Goal: Complete application form

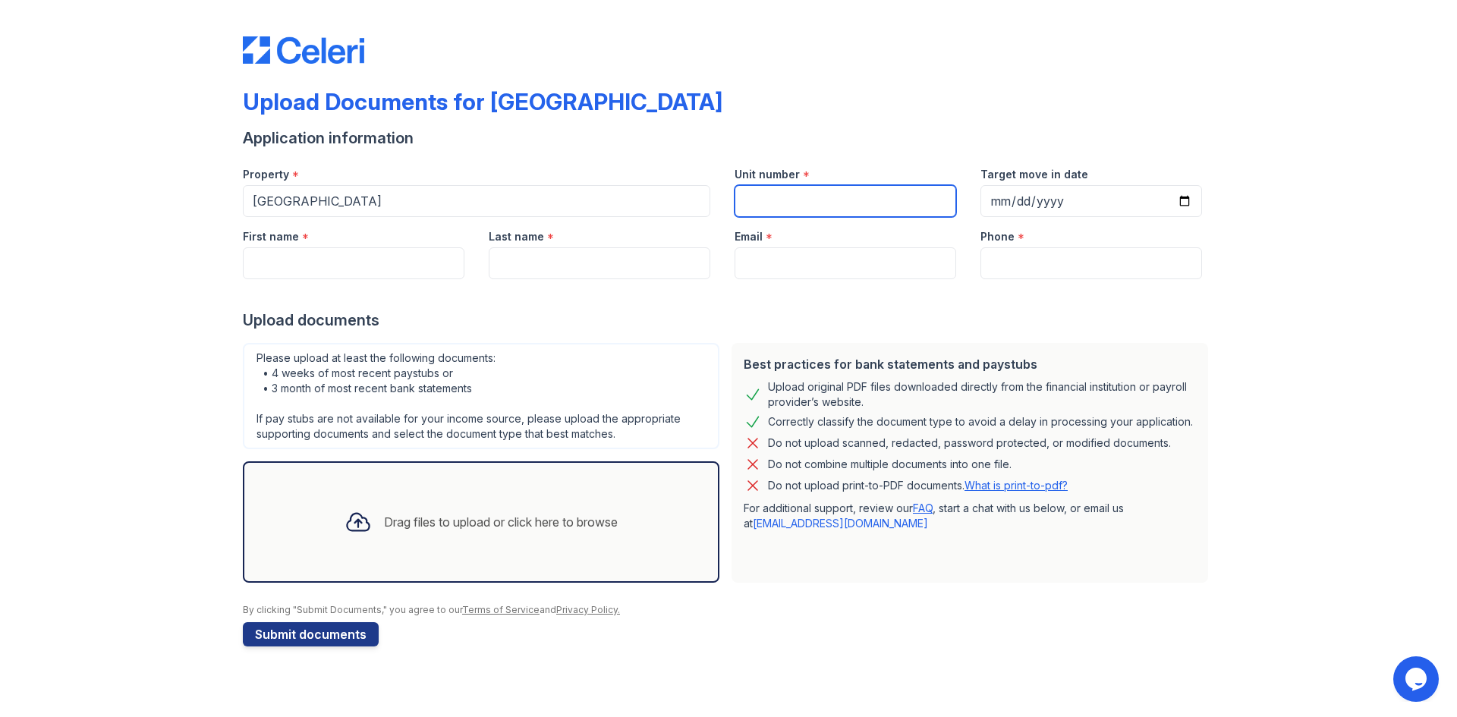
click at [780, 197] on input "Unit number" at bounding box center [846, 201] width 222 height 32
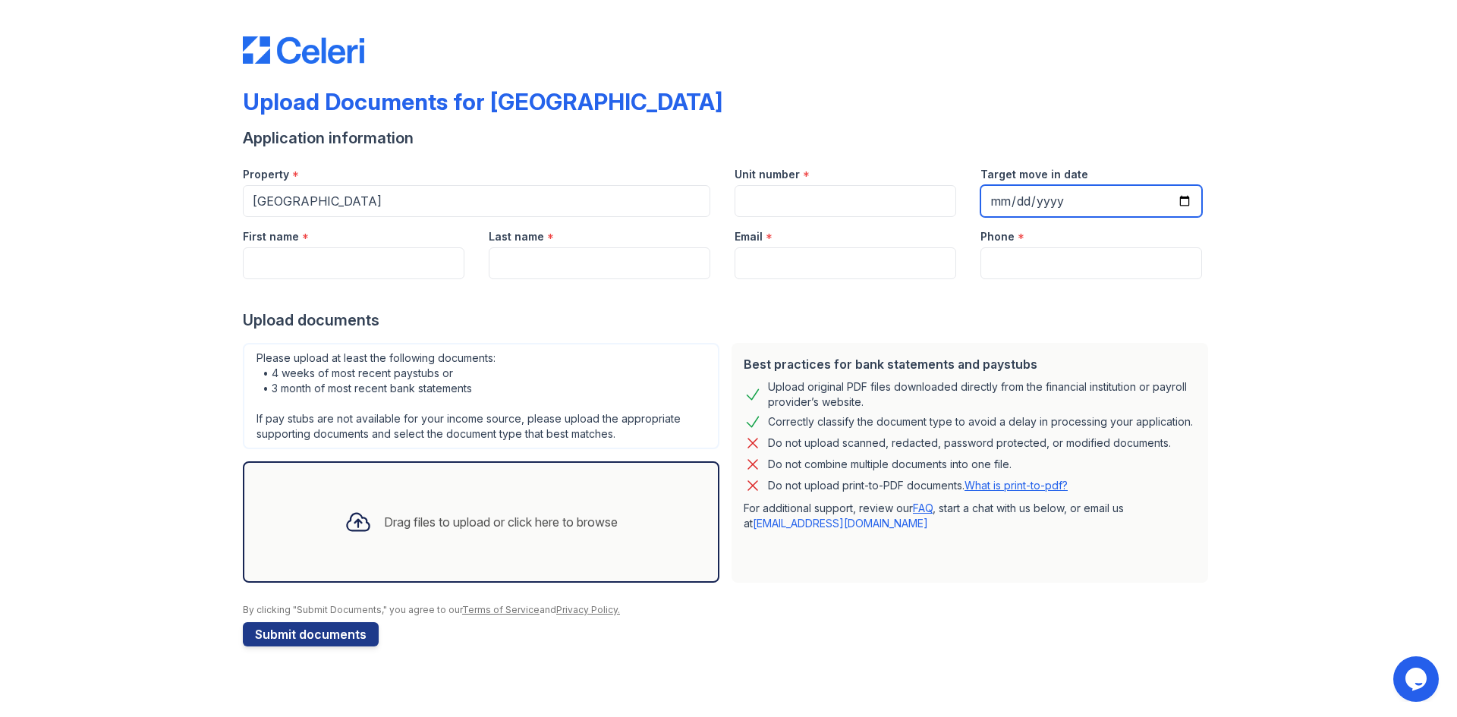
click at [1055, 200] on input "Target move in date" at bounding box center [1092, 201] width 222 height 32
click at [1182, 197] on input "Target move in date" at bounding box center [1092, 201] width 222 height 32
type input "2025-10-26"
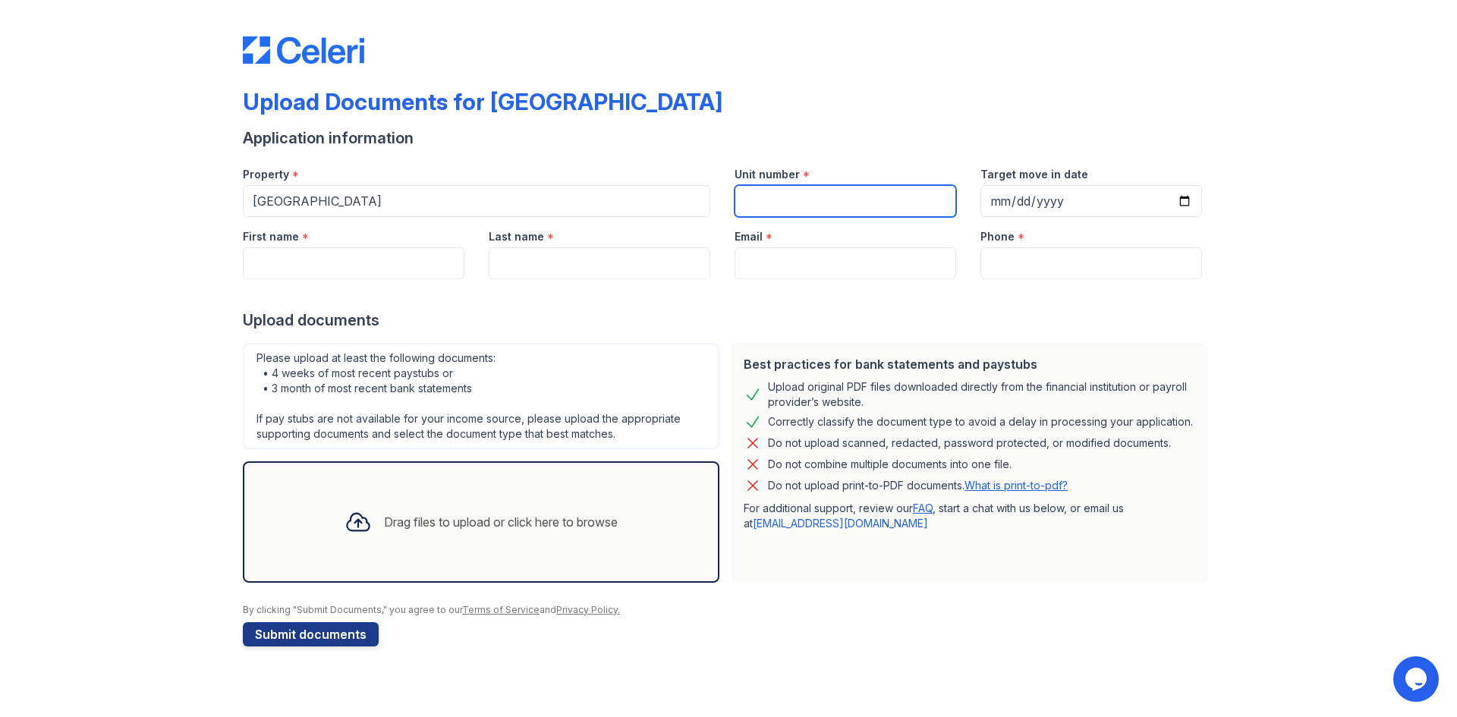
click at [858, 203] on input "Unit number" at bounding box center [846, 201] width 222 height 32
click at [837, 253] on input "Email" at bounding box center [846, 263] width 222 height 32
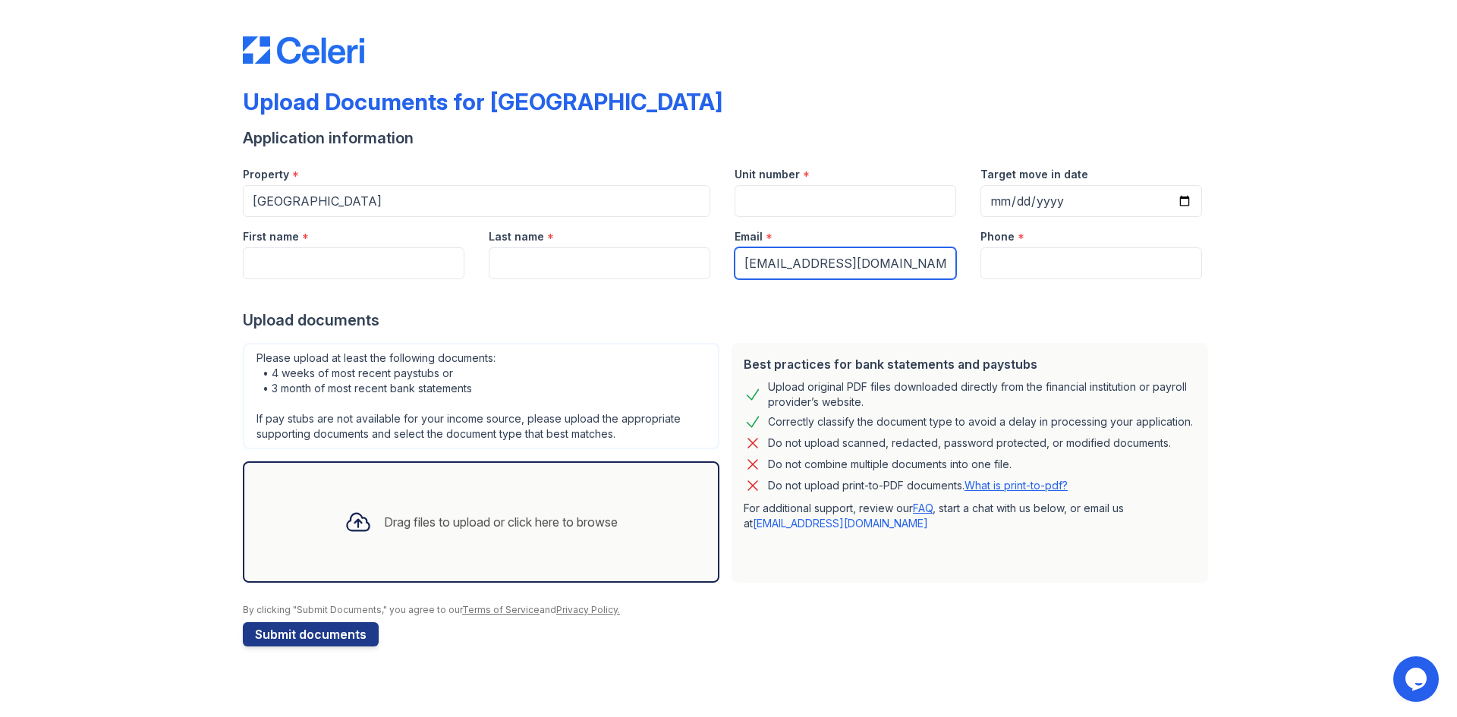
type input "jadenjohn0660@gmail.com"
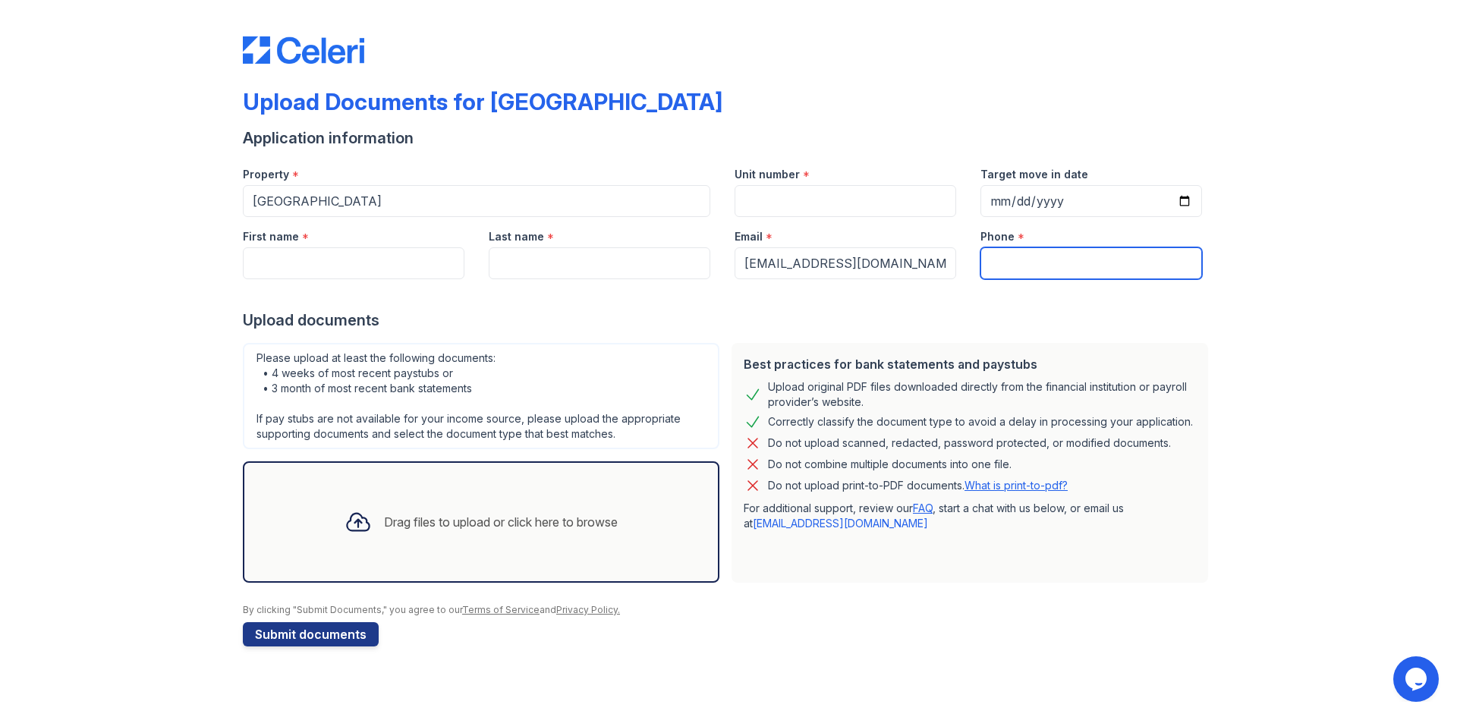
click at [1041, 262] on input "Phone" at bounding box center [1092, 263] width 222 height 32
type input "4099374968"
click at [614, 251] on input "Last name" at bounding box center [600, 263] width 222 height 32
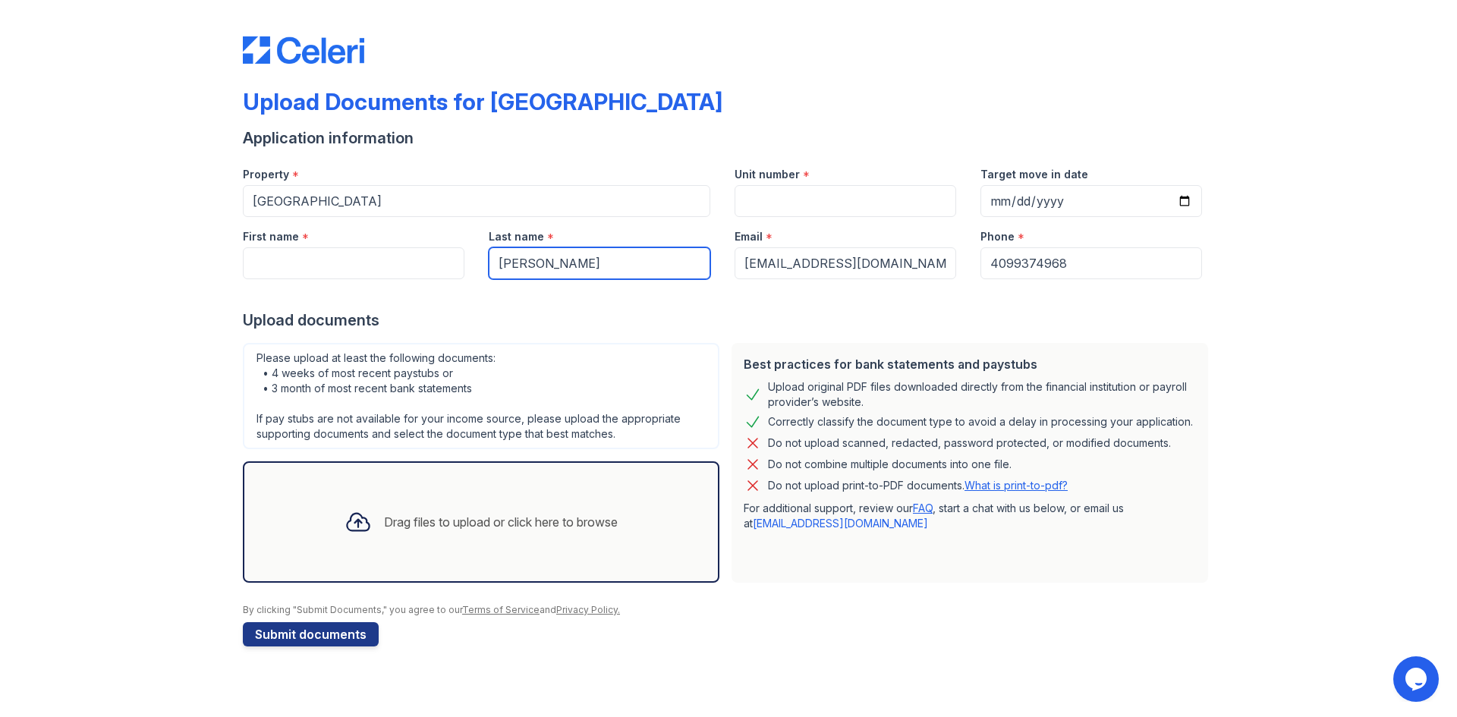
type input "johnson"
click at [415, 261] on input "First name" at bounding box center [354, 263] width 222 height 32
type input "jaden"
click at [645, 582] on div "Please upload at least the following documents: • 4 weeks of most recent paystu…" at bounding box center [481, 463] width 489 height 252
click at [521, 545] on div "Drag files to upload or click here to browse" at bounding box center [481, 522] width 298 height 52
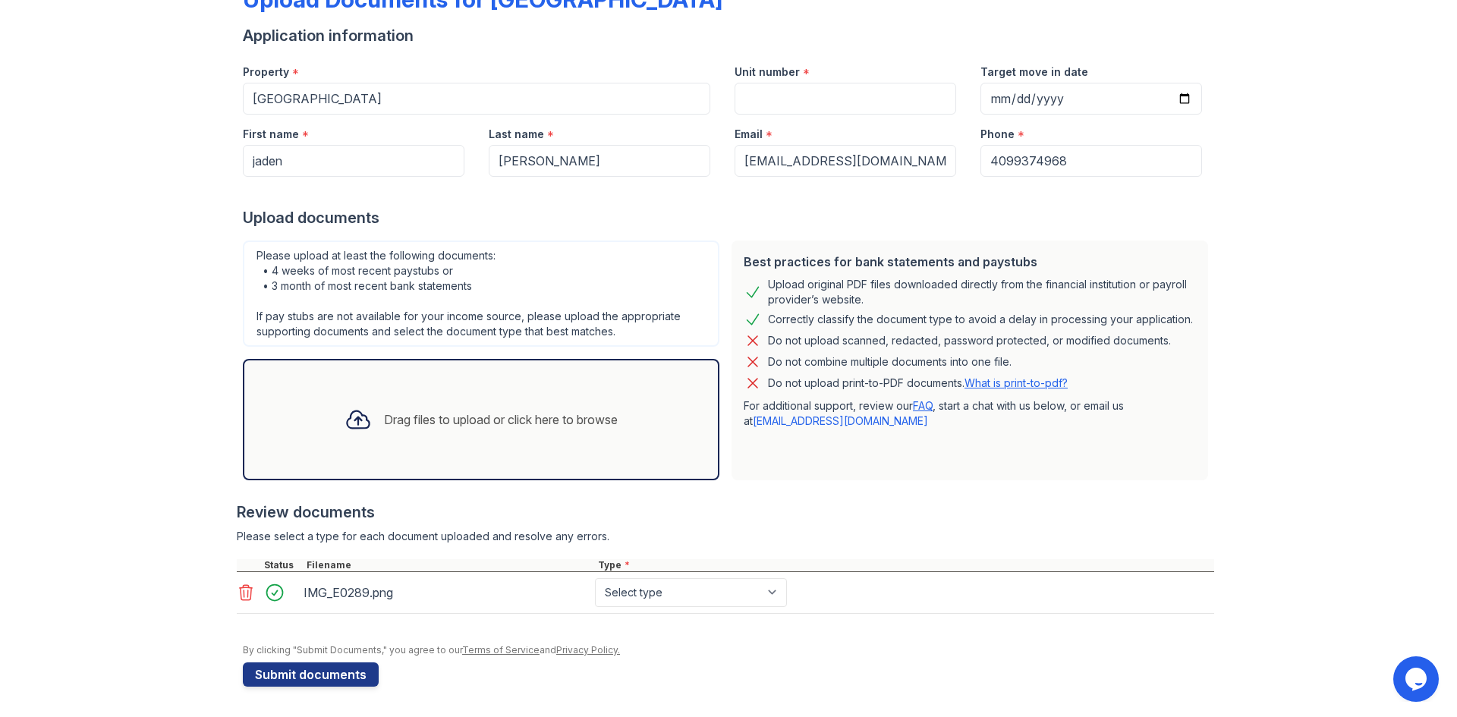
scroll to position [98, 0]
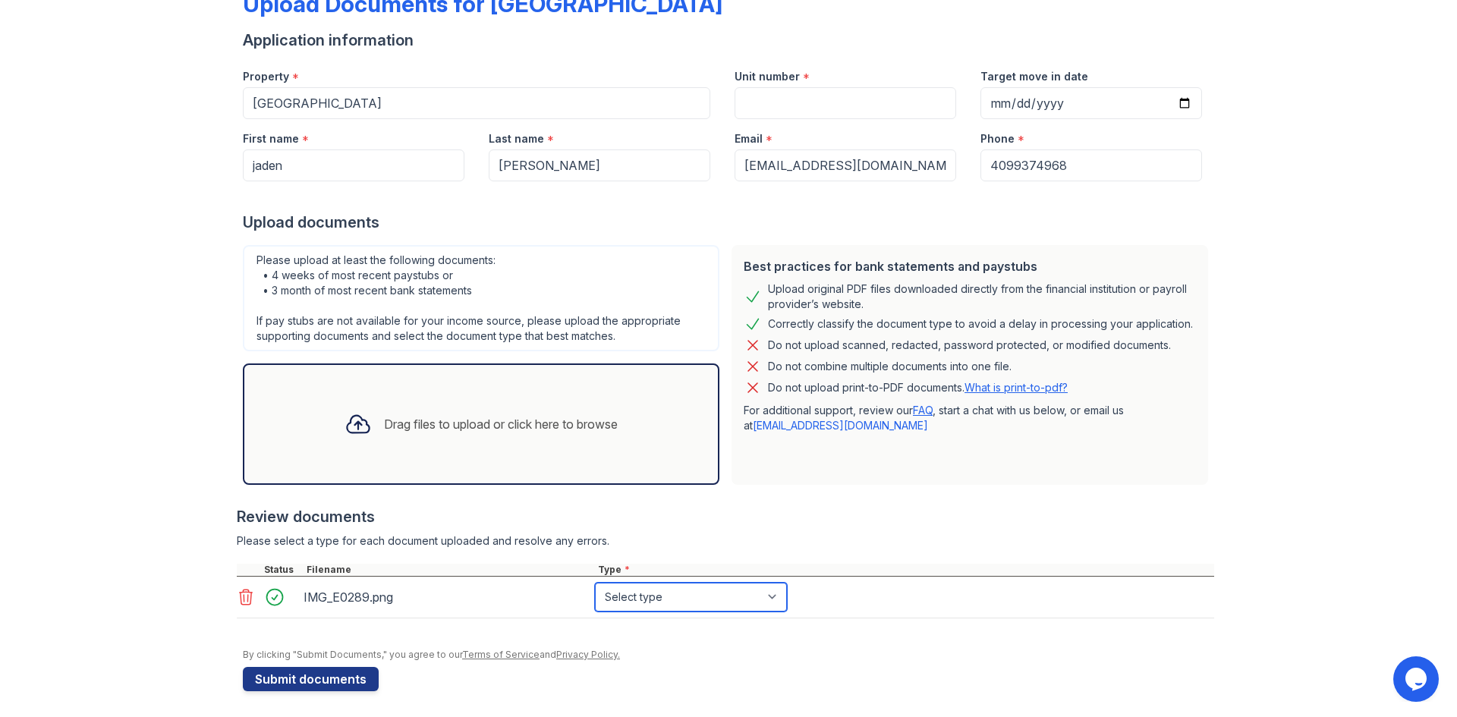
click at [649, 603] on select "Select type Paystub Bank Statement Offer Letter Tax Documents Benefit Award Let…" at bounding box center [691, 597] width 192 height 29
select select "paystub"
click at [595, 583] on select "Select type Paystub Bank Statement Offer Letter Tax Documents Benefit Award Let…" at bounding box center [691, 597] width 192 height 29
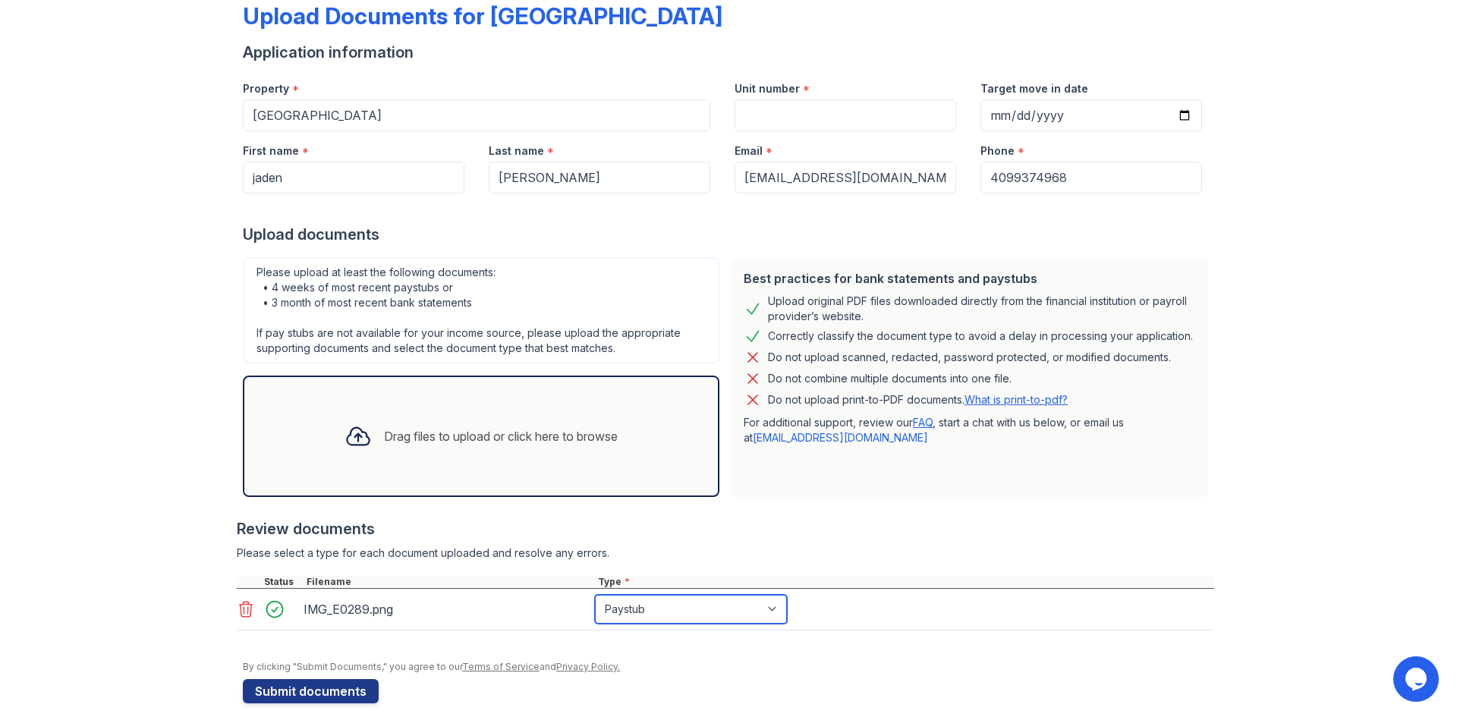
scroll to position [102, 0]
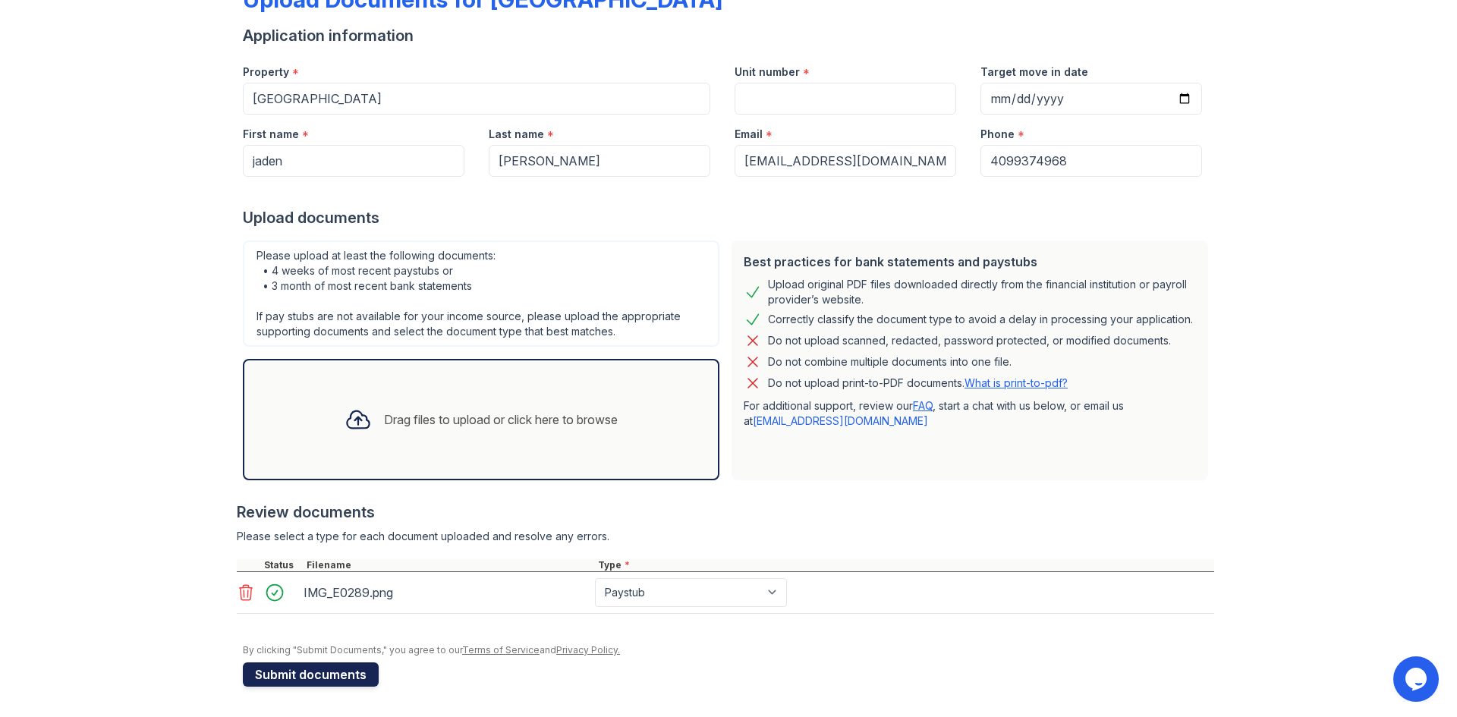
click at [348, 675] on button "Submit documents" at bounding box center [311, 675] width 136 height 24
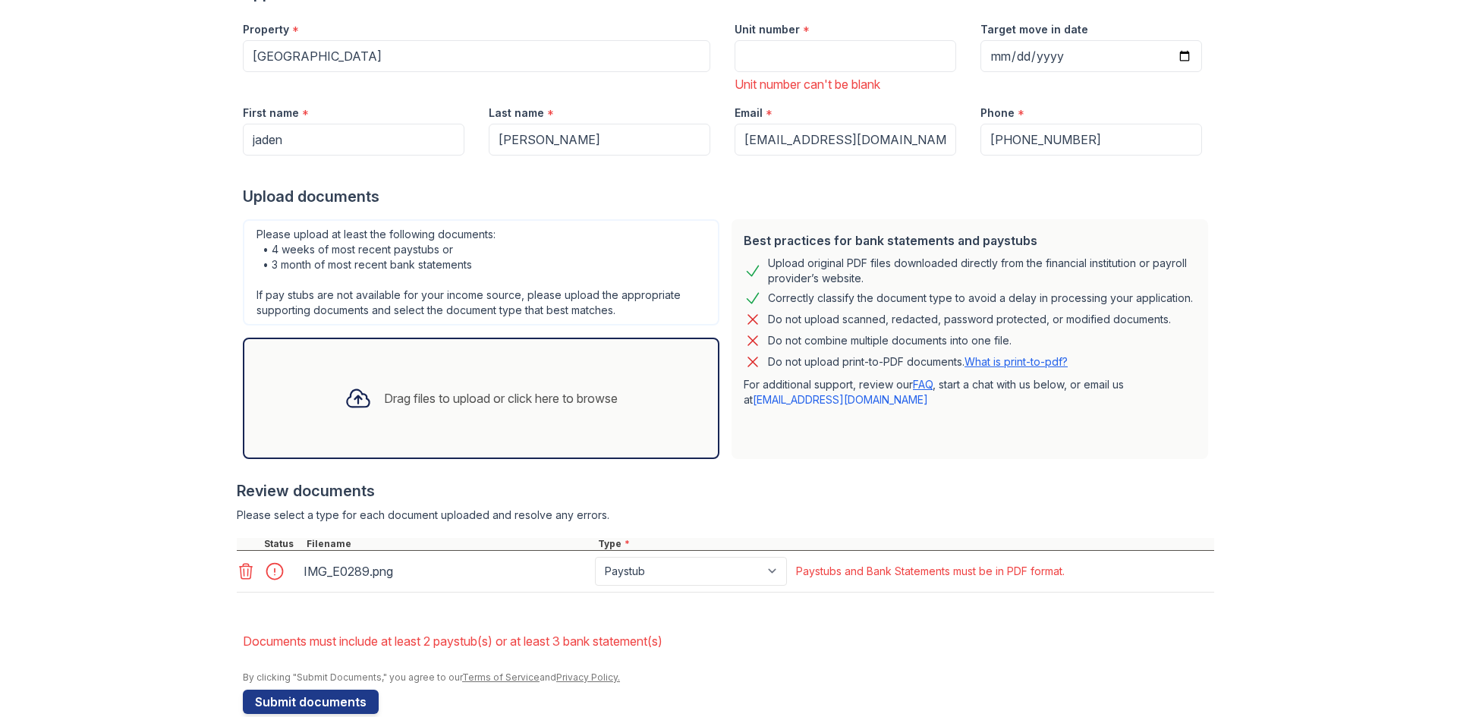
scroll to position [193, 0]
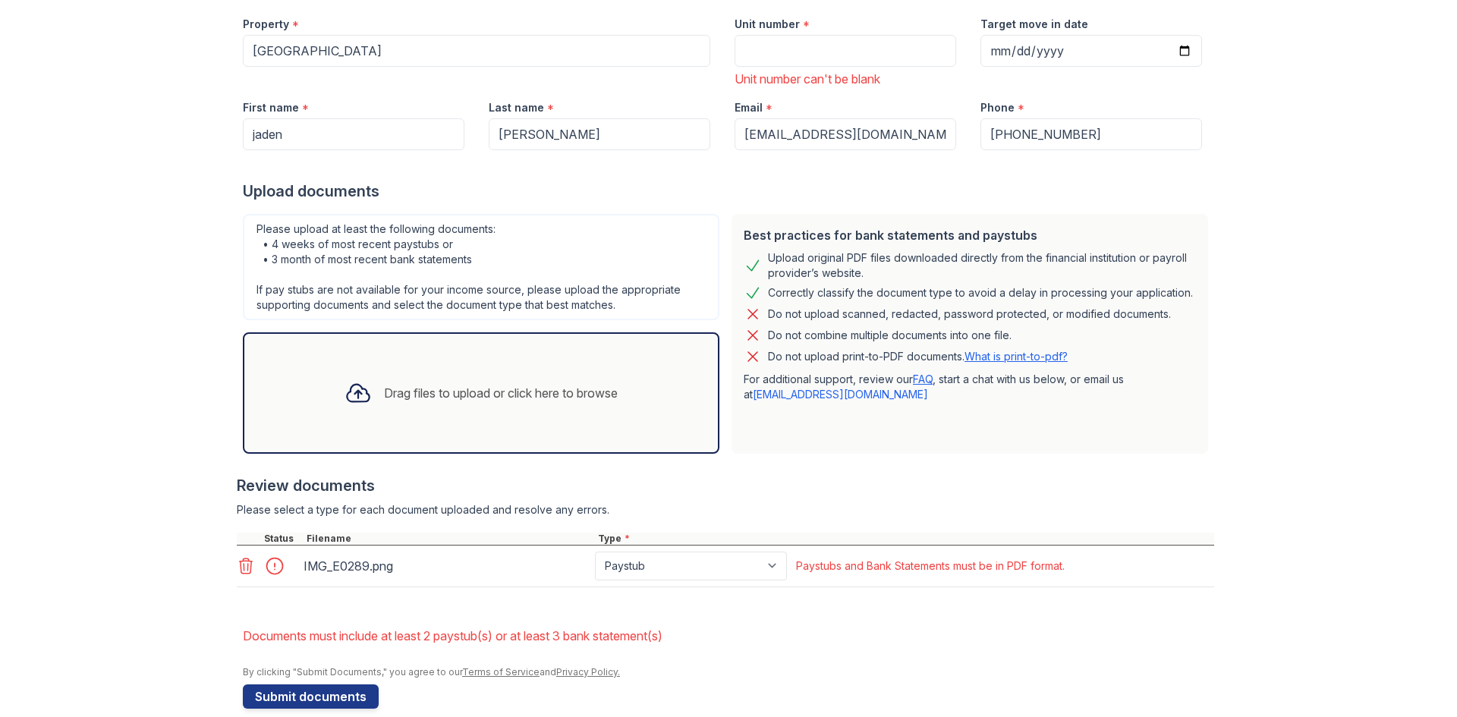
click at [867, 575] on div "Paystubs and Bank Statements must be in PDF format." at bounding box center [930, 566] width 275 height 21
click at [786, 557] on select "Paystub Bank Statement Offer Letter Tax Documents Benefit Award Letter Investme…" at bounding box center [691, 566] width 192 height 29
select select "tax_documents"
click at [595, 552] on select "Paystub Bank Statement Offer Letter Tax Documents Benefit Award Letter Investme…" at bounding box center [691, 566] width 192 height 29
click at [313, 696] on button "Submit documents" at bounding box center [311, 697] width 136 height 24
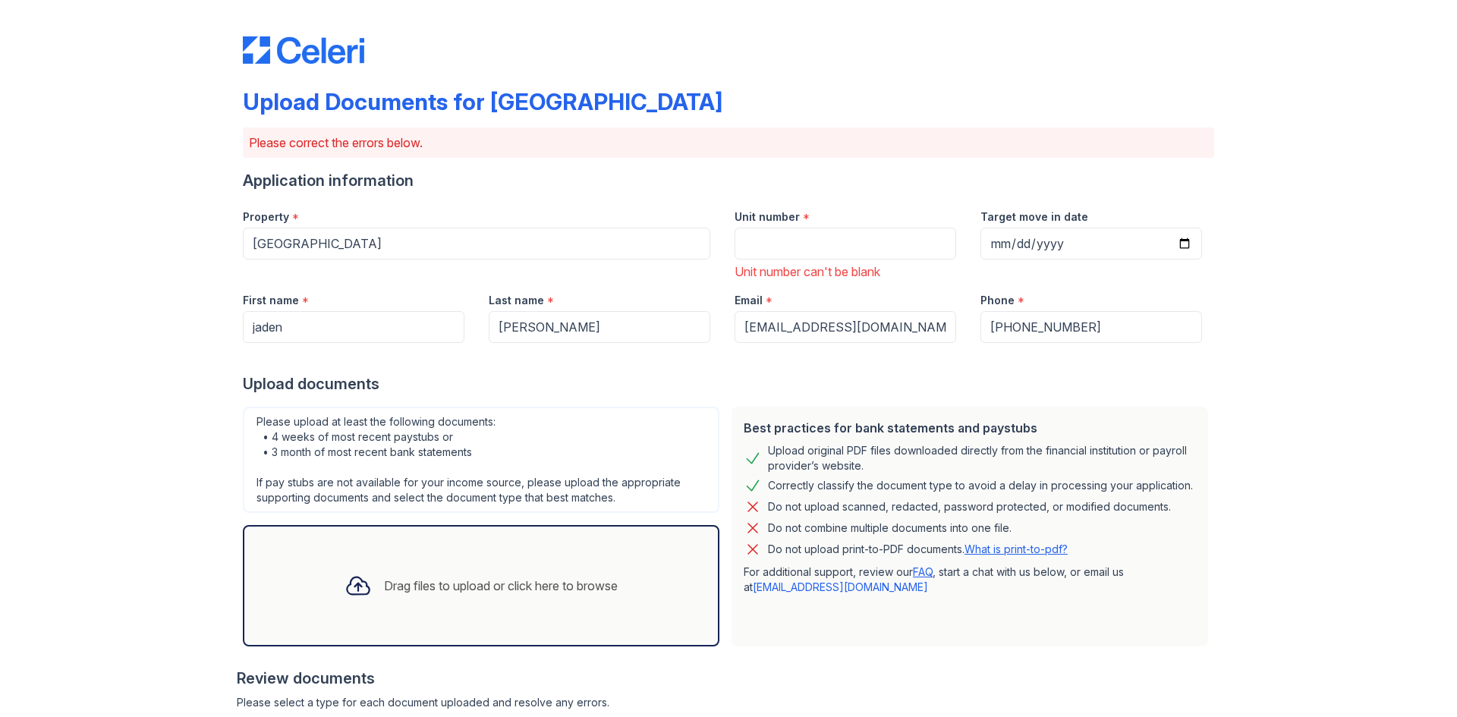
click at [773, 260] on div "Unit number * Unit number can't be blank" at bounding box center [846, 238] width 246 height 83
click at [774, 248] on input "Unit number" at bounding box center [846, 244] width 222 height 32
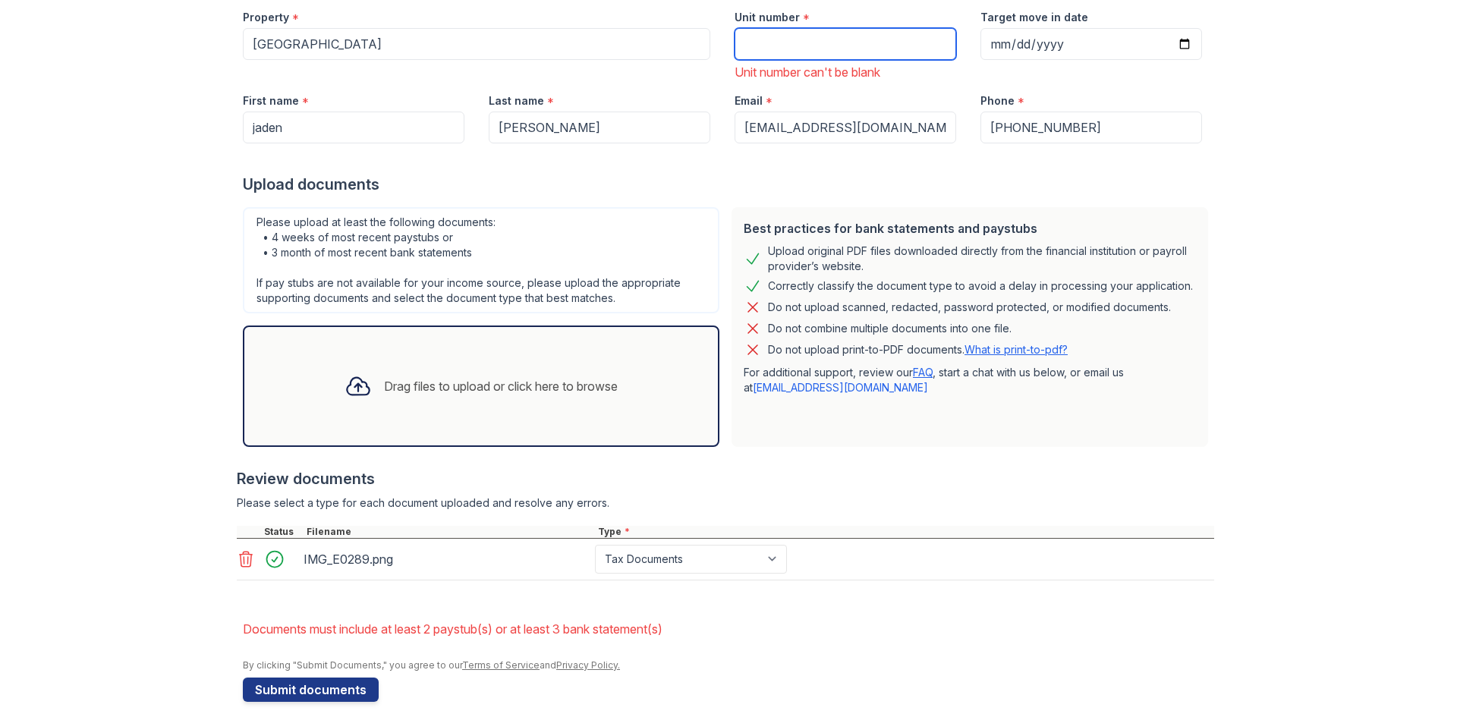
scroll to position [215, 0]
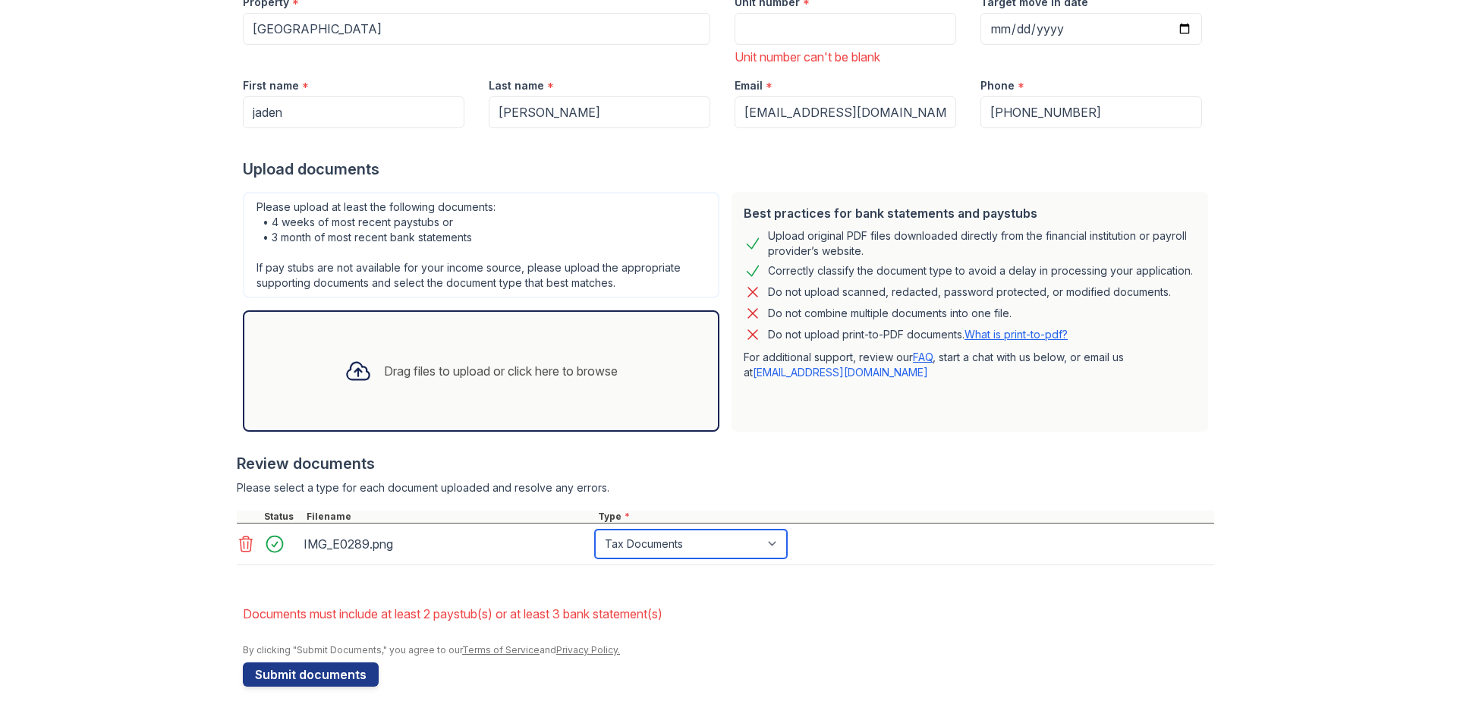
click at [744, 549] on select "Paystub Bank Statement Offer Letter Tax Documents Benefit Award Letter Investme…" at bounding box center [691, 544] width 192 height 29
click at [356, 536] on div "IMG_E0289.png" at bounding box center [446, 544] width 285 height 24
